Goal: Task Accomplishment & Management: Use online tool/utility

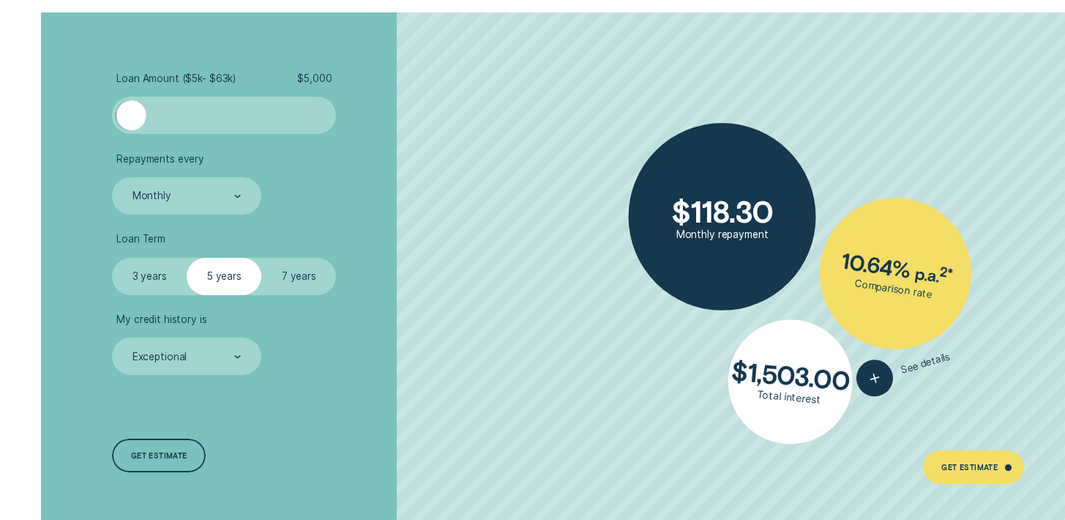
scroll to position [2612, 0]
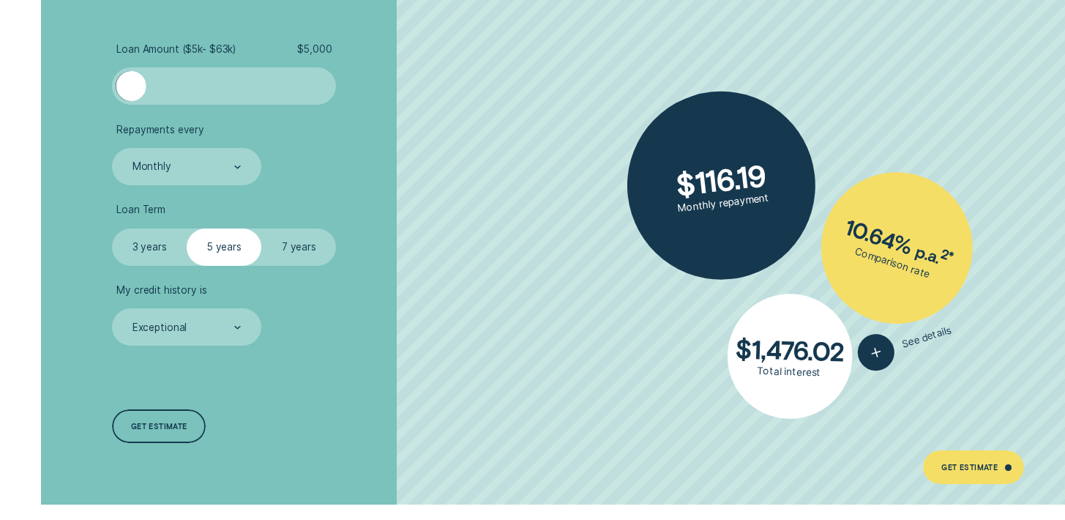
drag, startPoint x: 134, startPoint y: 82, endPoint x: 71, endPoint y: 79, distance: 63.0
click at [71, 79] on div "Loan Amount ( $5k - $63k ) $ 5,000 Repayments every Monthly Loan Term Select Lo…" at bounding box center [532, 243] width 995 height 520
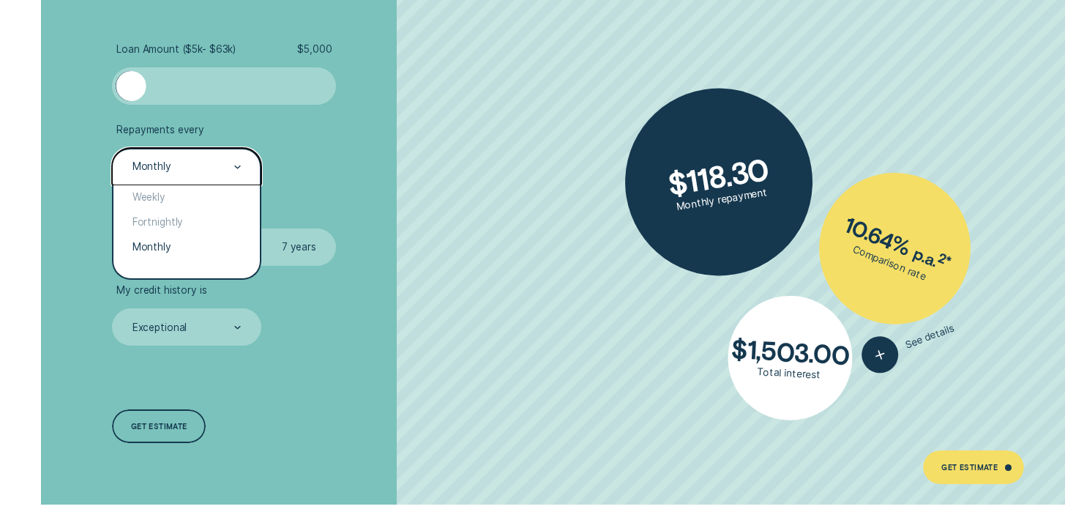
click at [228, 167] on div "Monthly" at bounding box center [186, 167] width 110 height 14
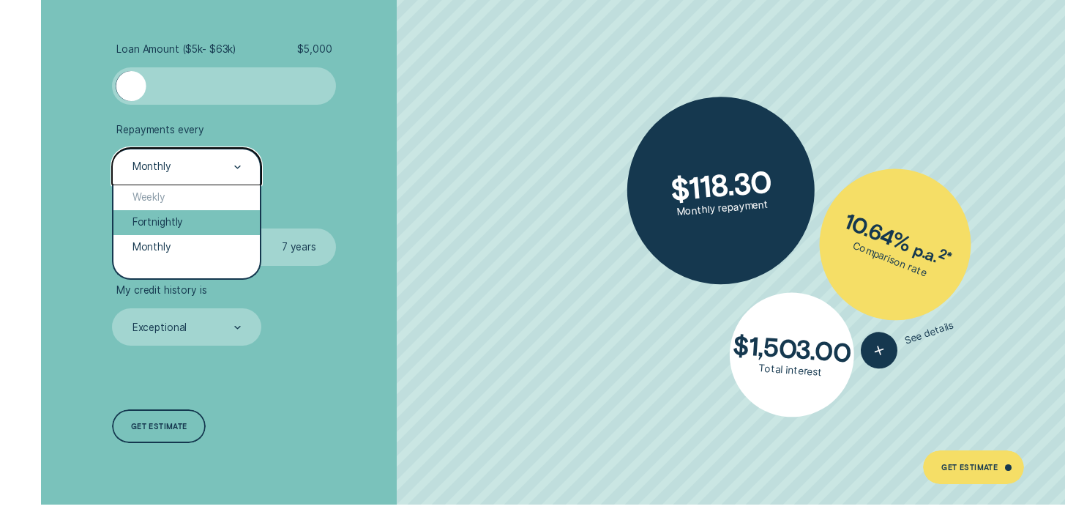
click at [192, 223] on div "Fortnightly" at bounding box center [186, 222] width 146 height 25
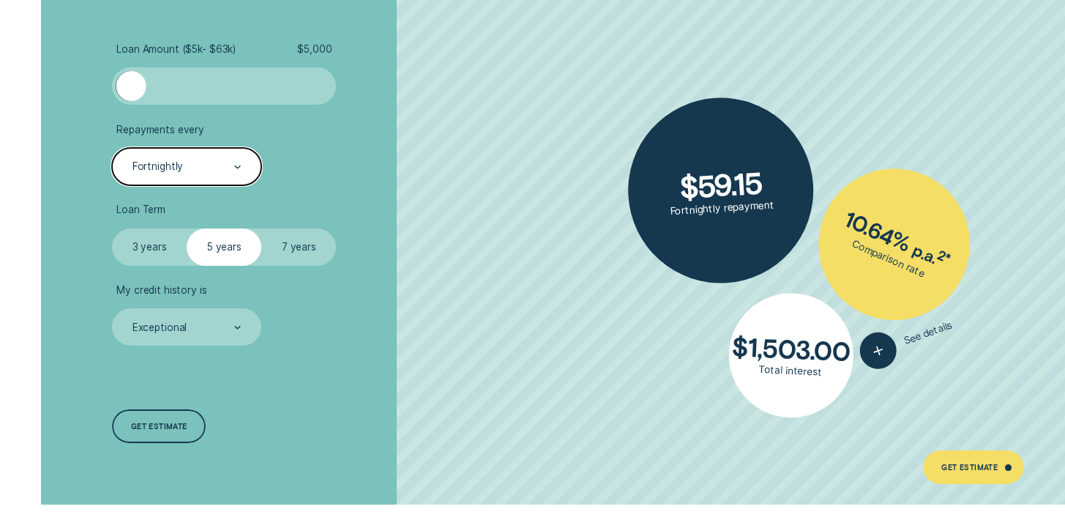
click at [280, 255] on label "7 years" at bounding box center [298, 246] width 75 height 37
click at [261, 228] on input "7 years" at bounding box center [261, 228] width 0 height 0
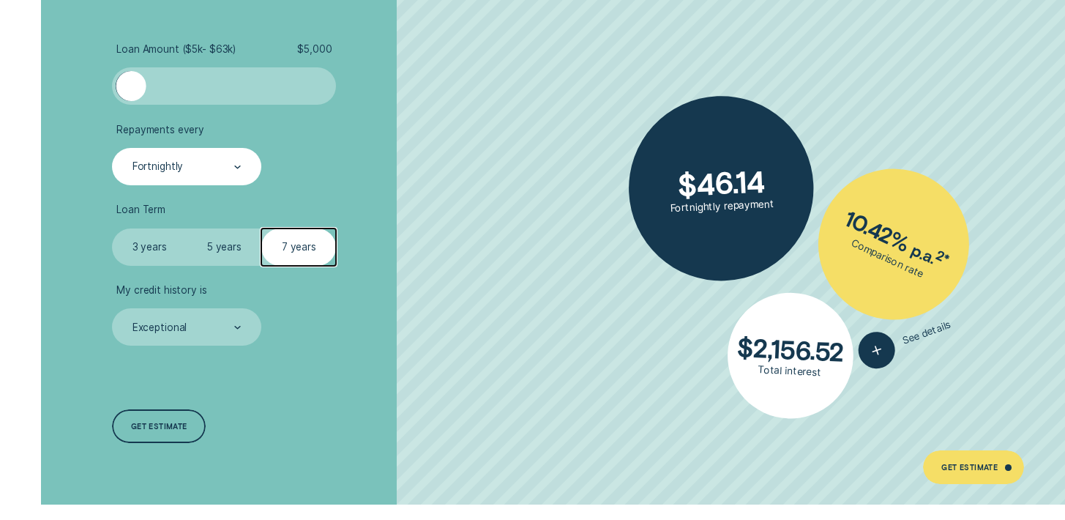
click at [141, 245] on label "3 years" at bounding box center [149, 246] width 75 height 37
click at [112, 228] on input "3 years" at bounding box center [112, 228] width 0 height 0
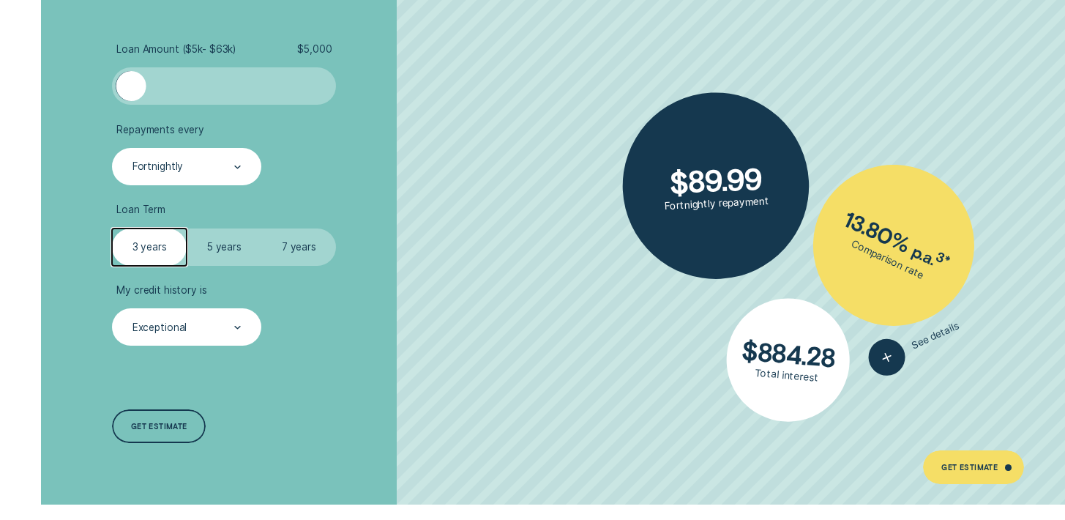
click at [231, 334] on div "Exceptional" at bounding box center [186, 328] width 110 height 14
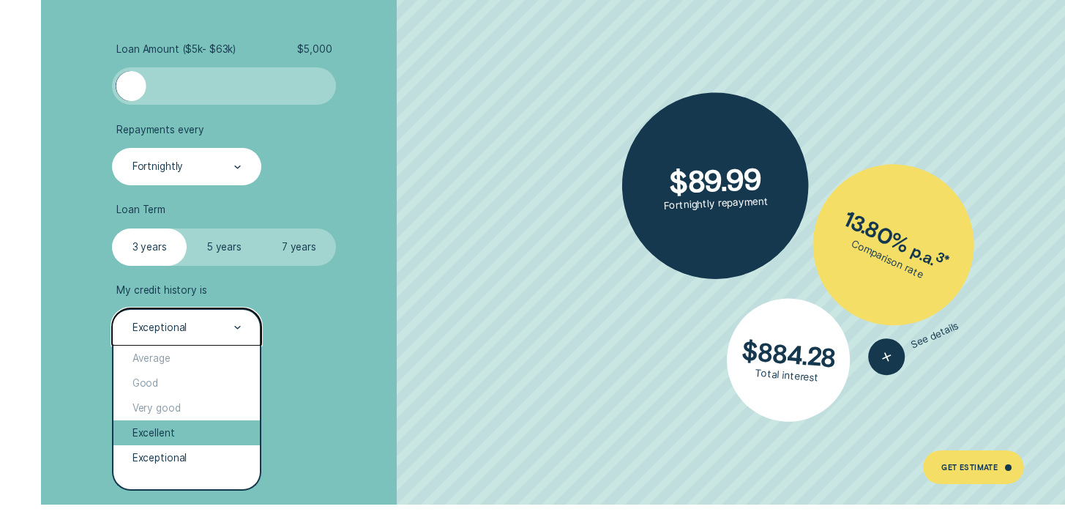
click at [170, 440] on div "Excellent" at bounding box center [186, 432] width 146 height 25
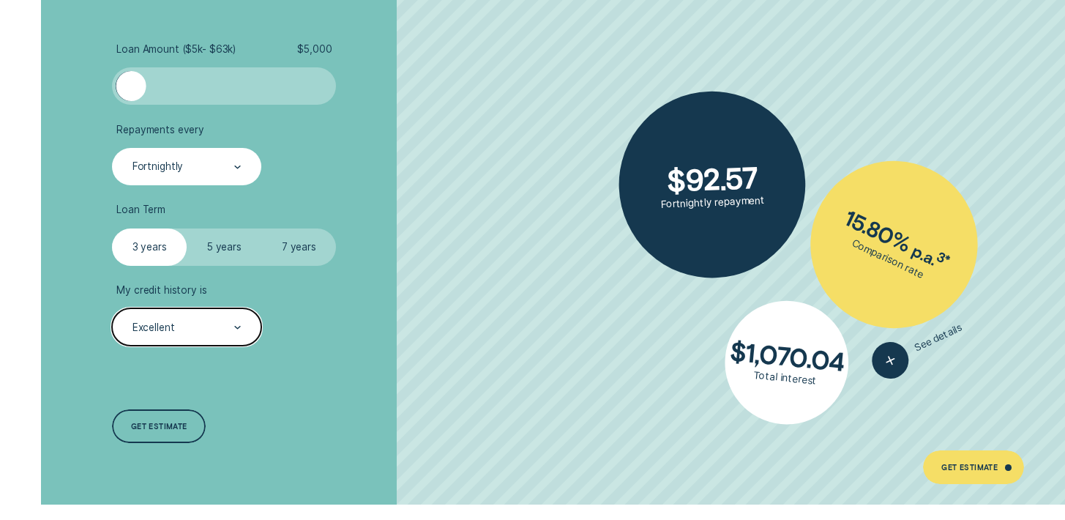
click at [281, 342] on li "My credit history is option Excellent, selected. Select is focused , press Down…" at bounding box center [283, 314] width 343 height 61
click at [240, 331] on div at bounding box center [237, 328] width 7 height 36
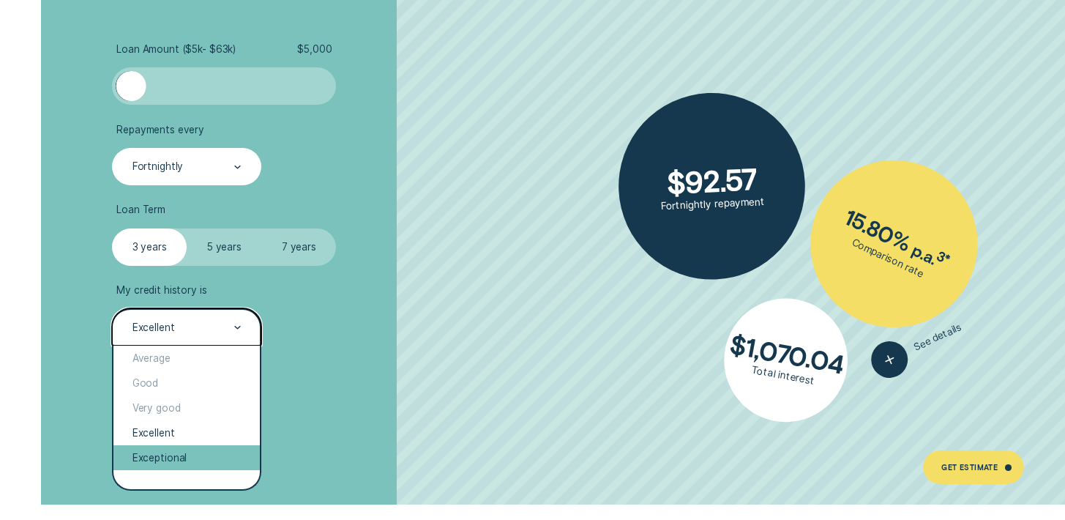
click at [206, 452] on div "Exceptional" at bounding box center [186, 457] width 146 height 25
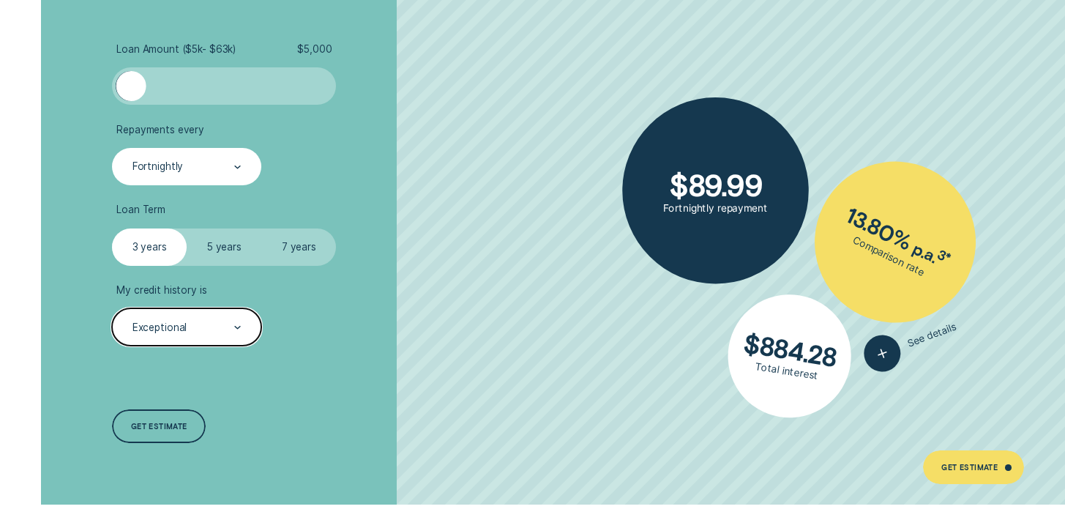
click at [215, 322] on div "Exceptional" at bounding box center [186, 328] width 110 height 14
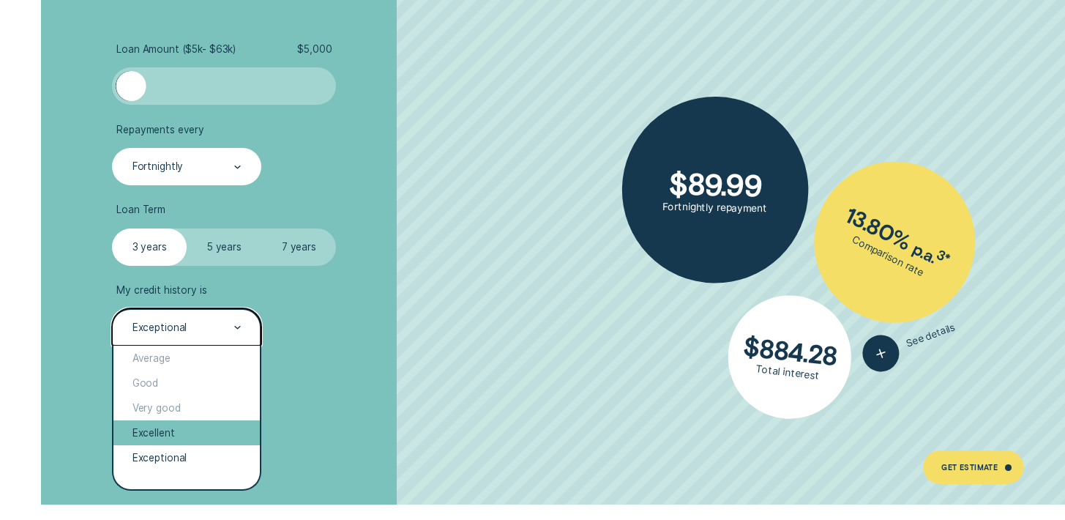
click at [195, 444] on div "Excellent" at bounding box center [186, 432] width 146 height 25
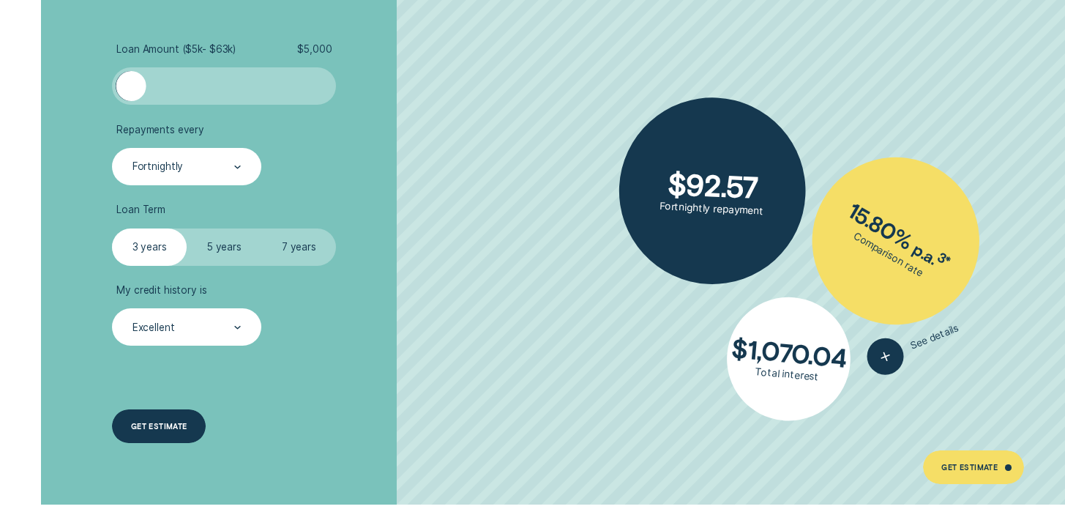
click at [171, 430] on div "Get estimate" at bounding box center [159, 426] width 94 height 34
